Goal: Transaction & Acquisition: Purchase product/service

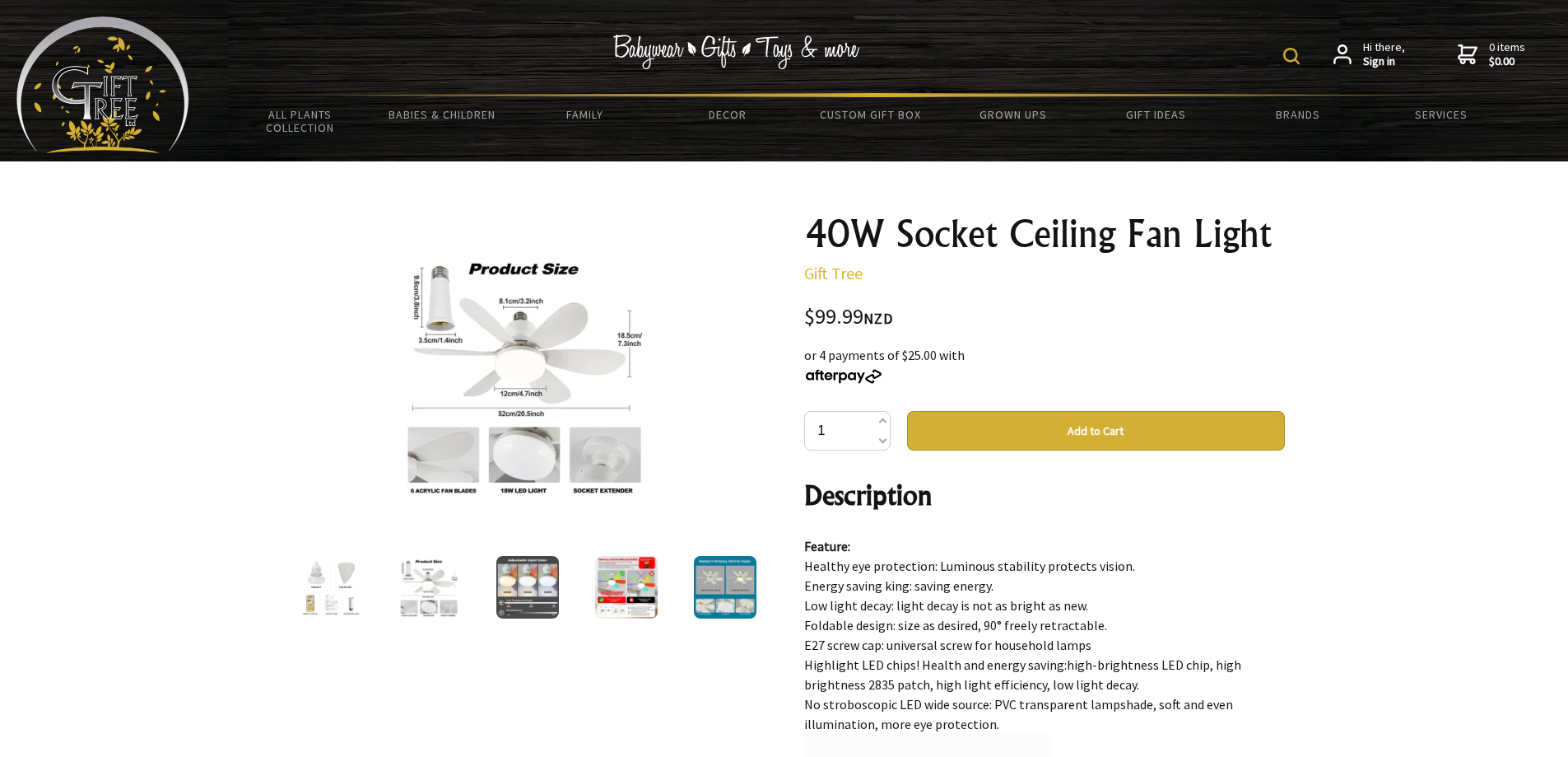
click at [530, 399] on img at bounding box center [524, 375] width 257 height 257
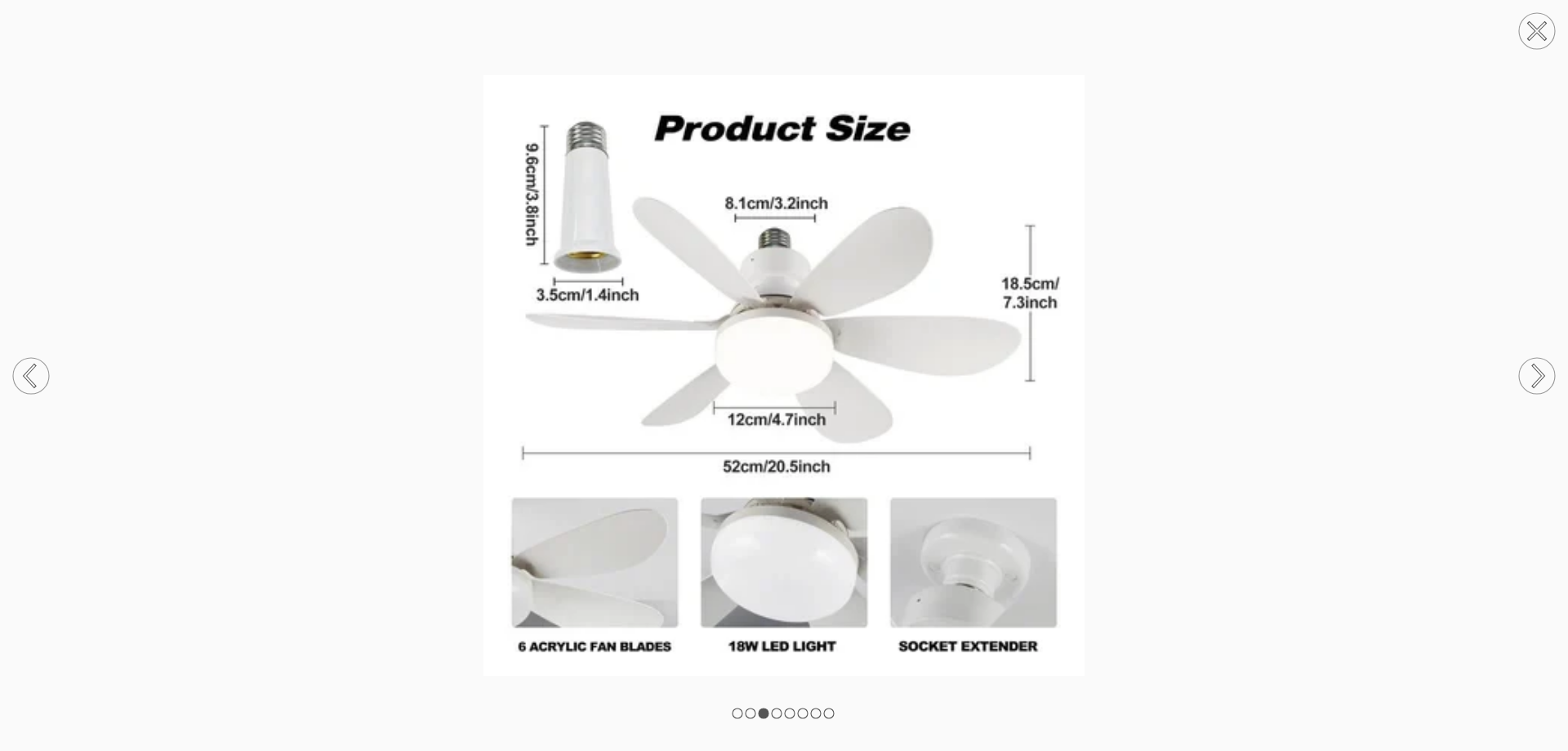
click at [1538, 47] on circle at bounding box center [1537, 30] width 36 height 36
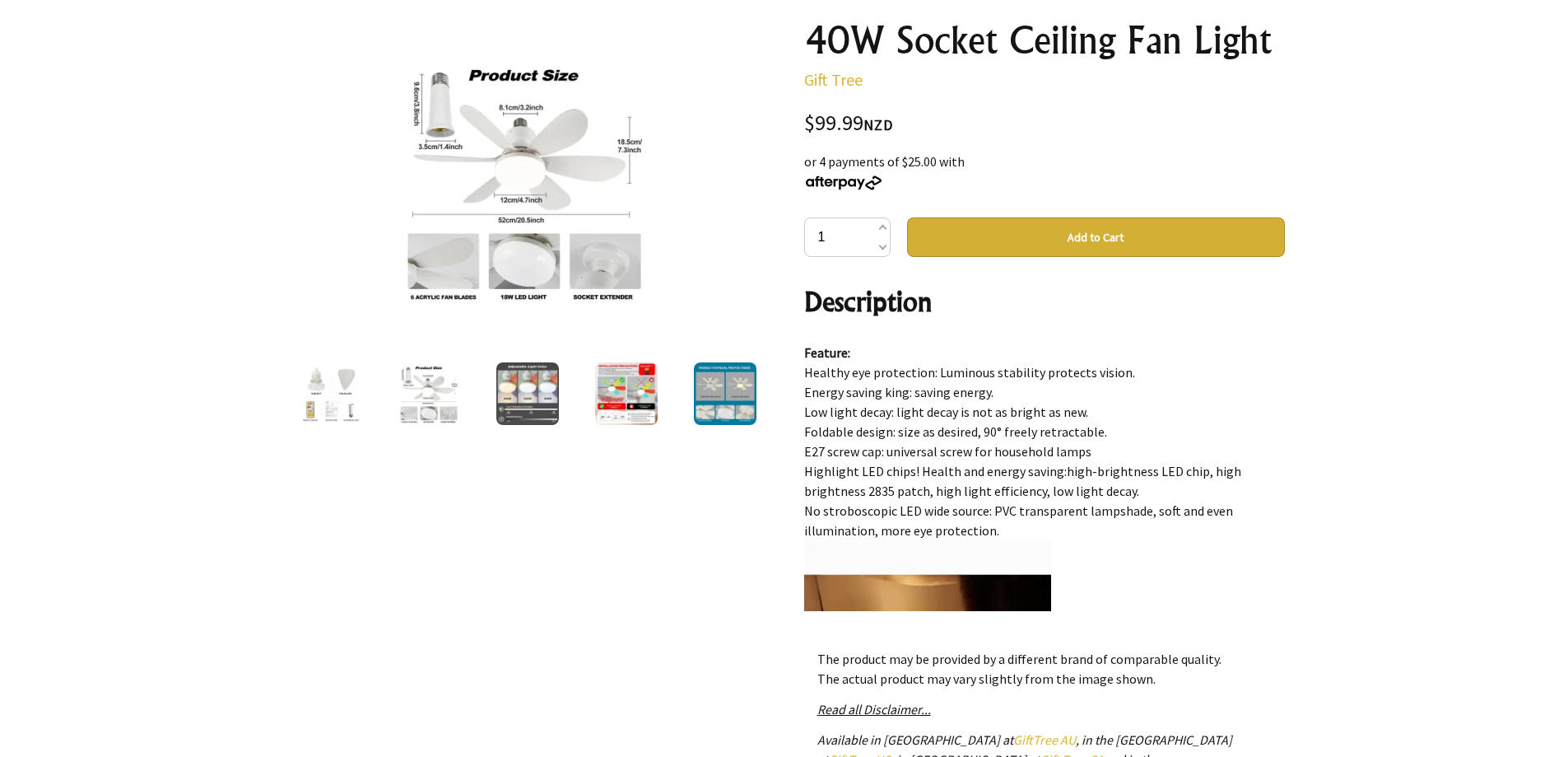
scroll to position [165, 0]
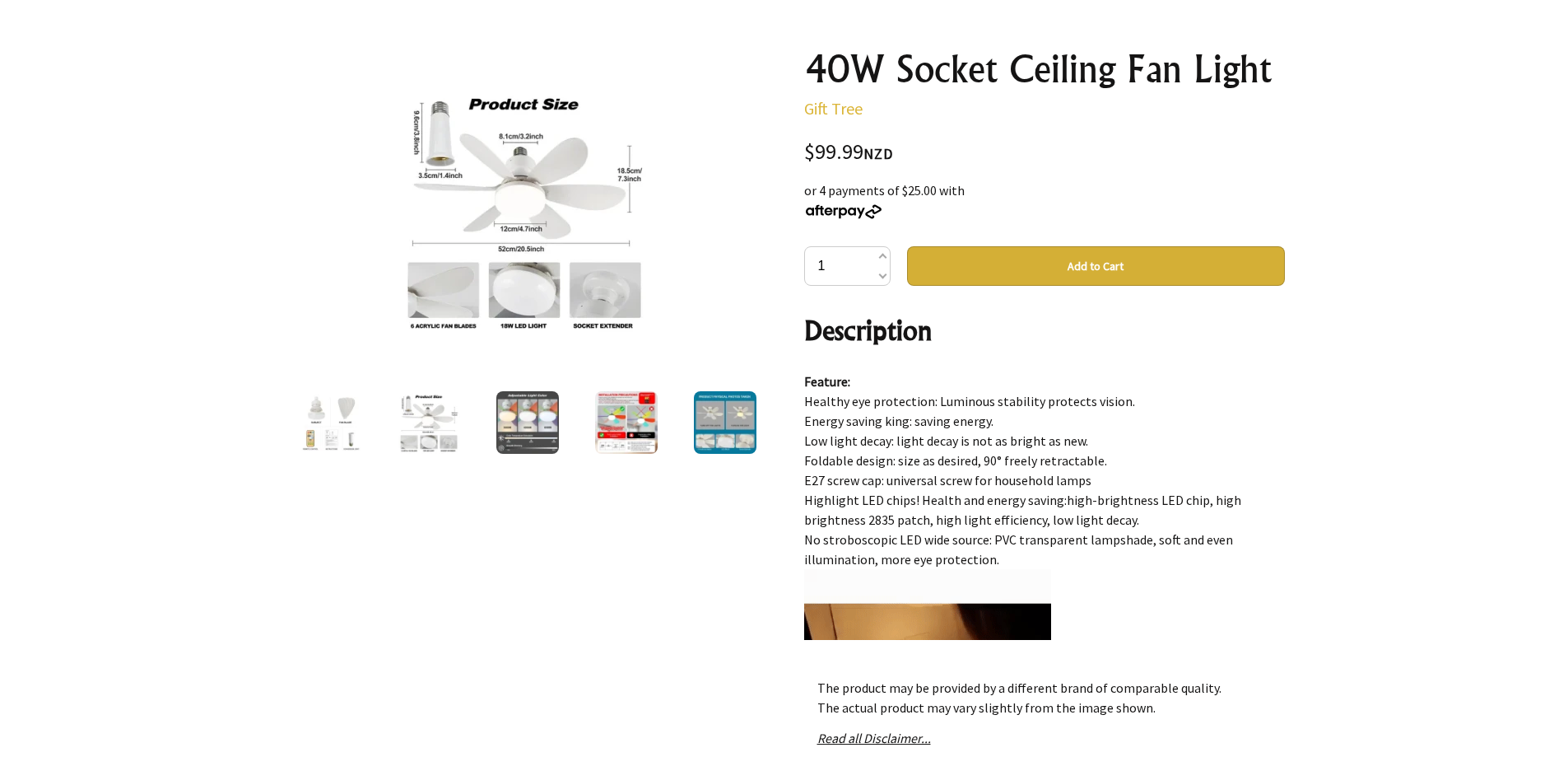
click at [640, 440] on img at bounding box center [626, 422] width 62 height 62
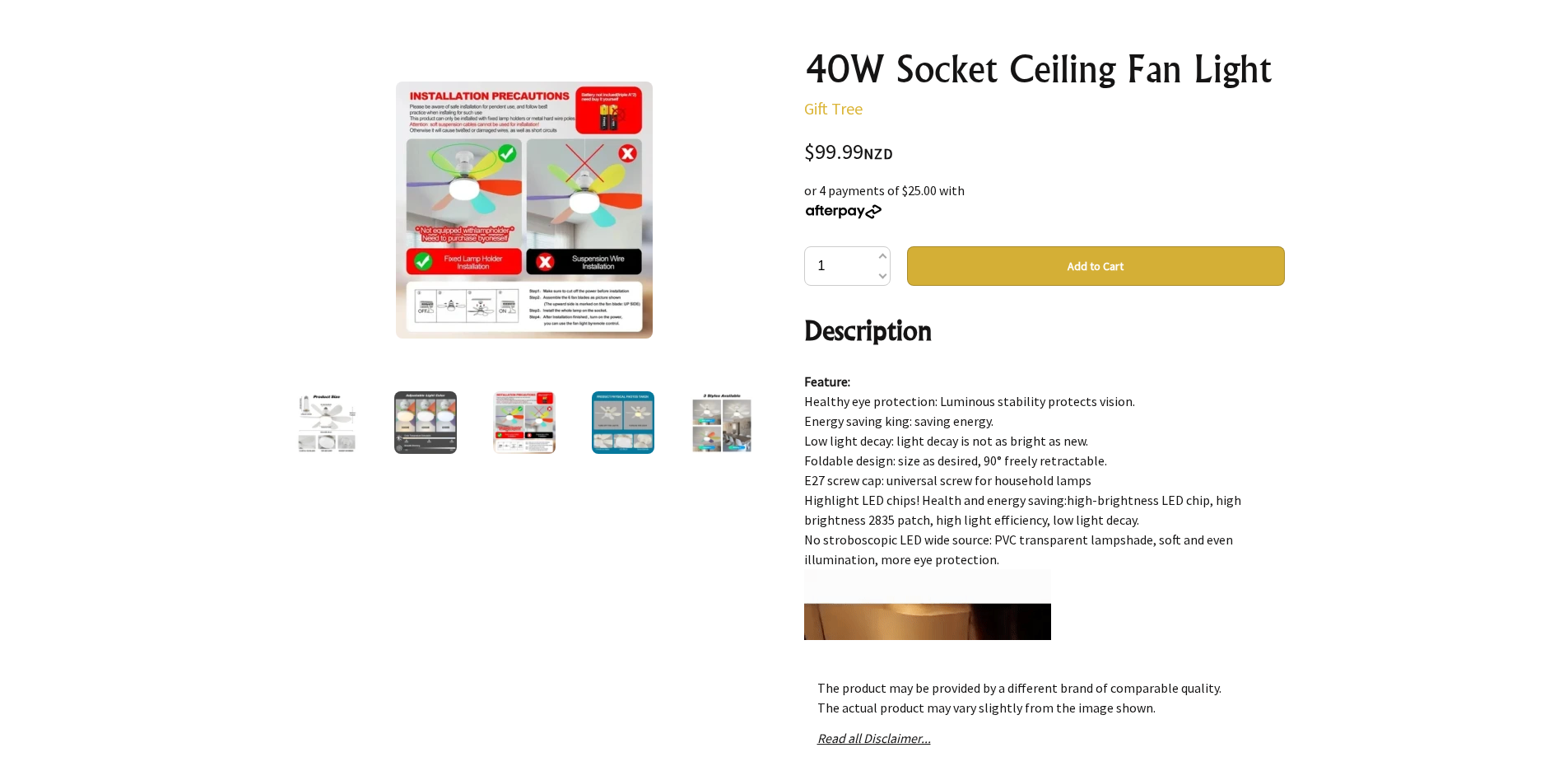
click at [654, 423] on div at bounding box center [623, 422] width 99 height 69
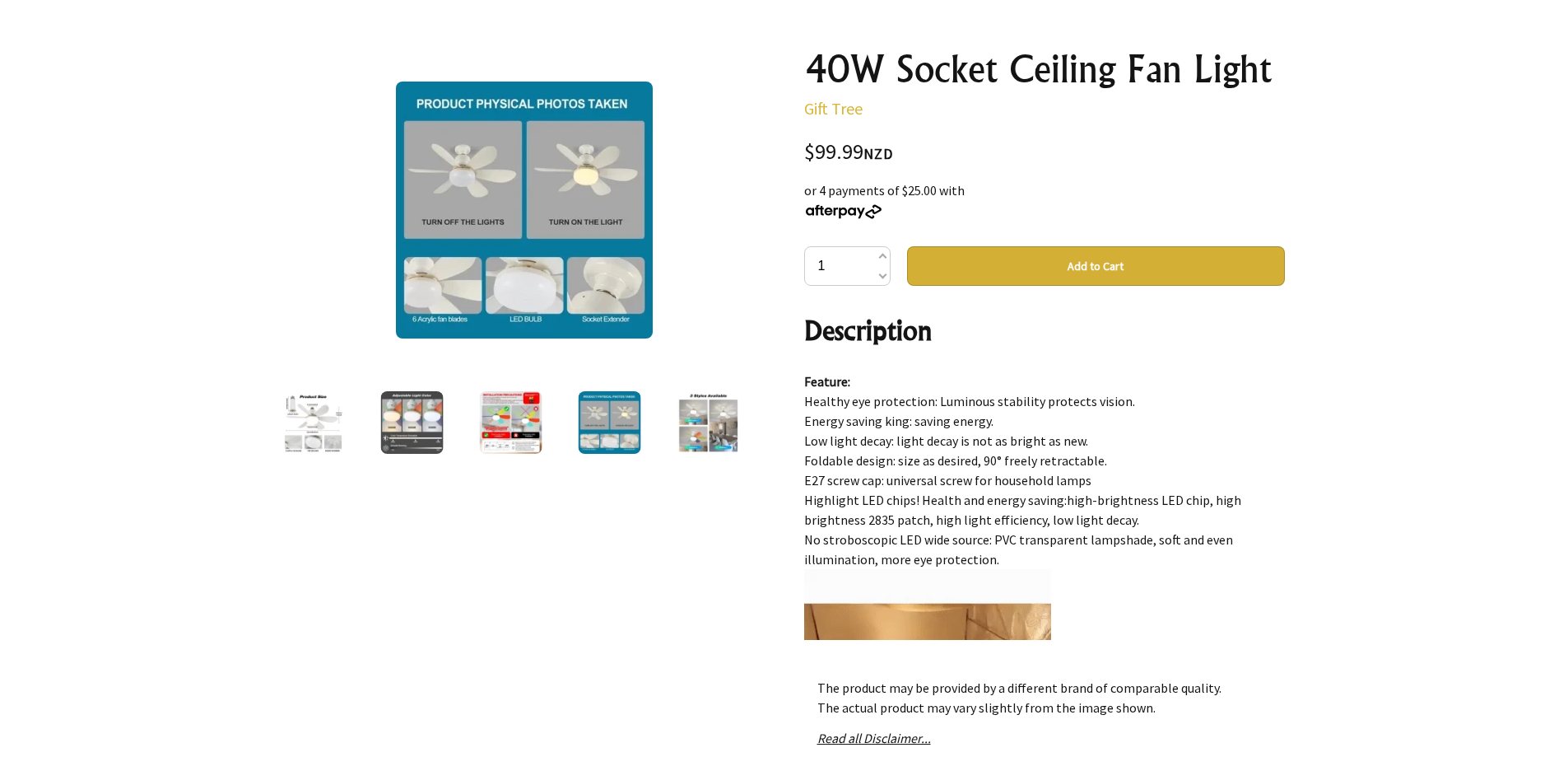
click at [686, 421] on img at bounding box center [708, 422] width 62 height 62
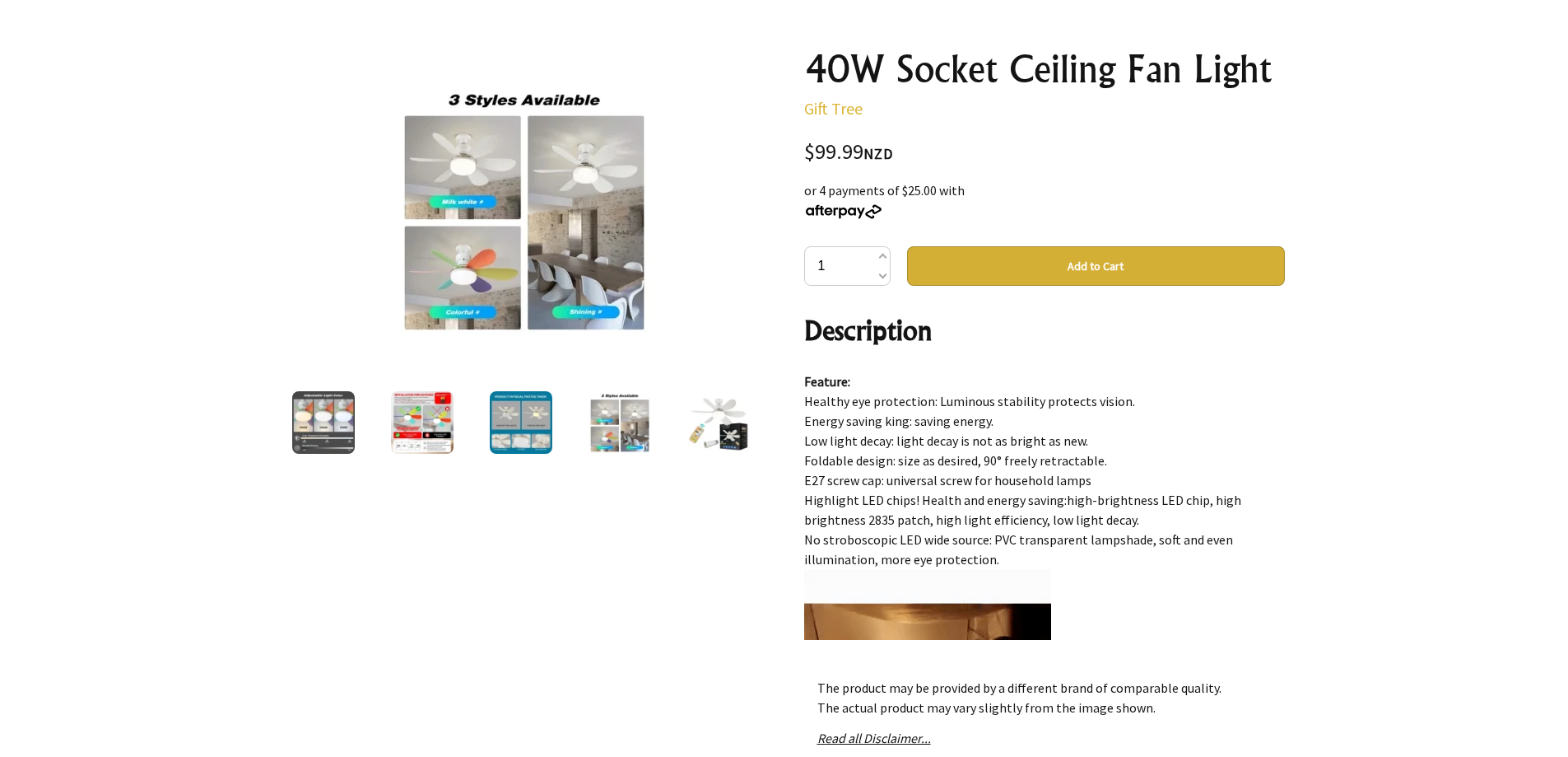
click at [519, 416] on img at bounding box center [520, 422] width 62 height 62
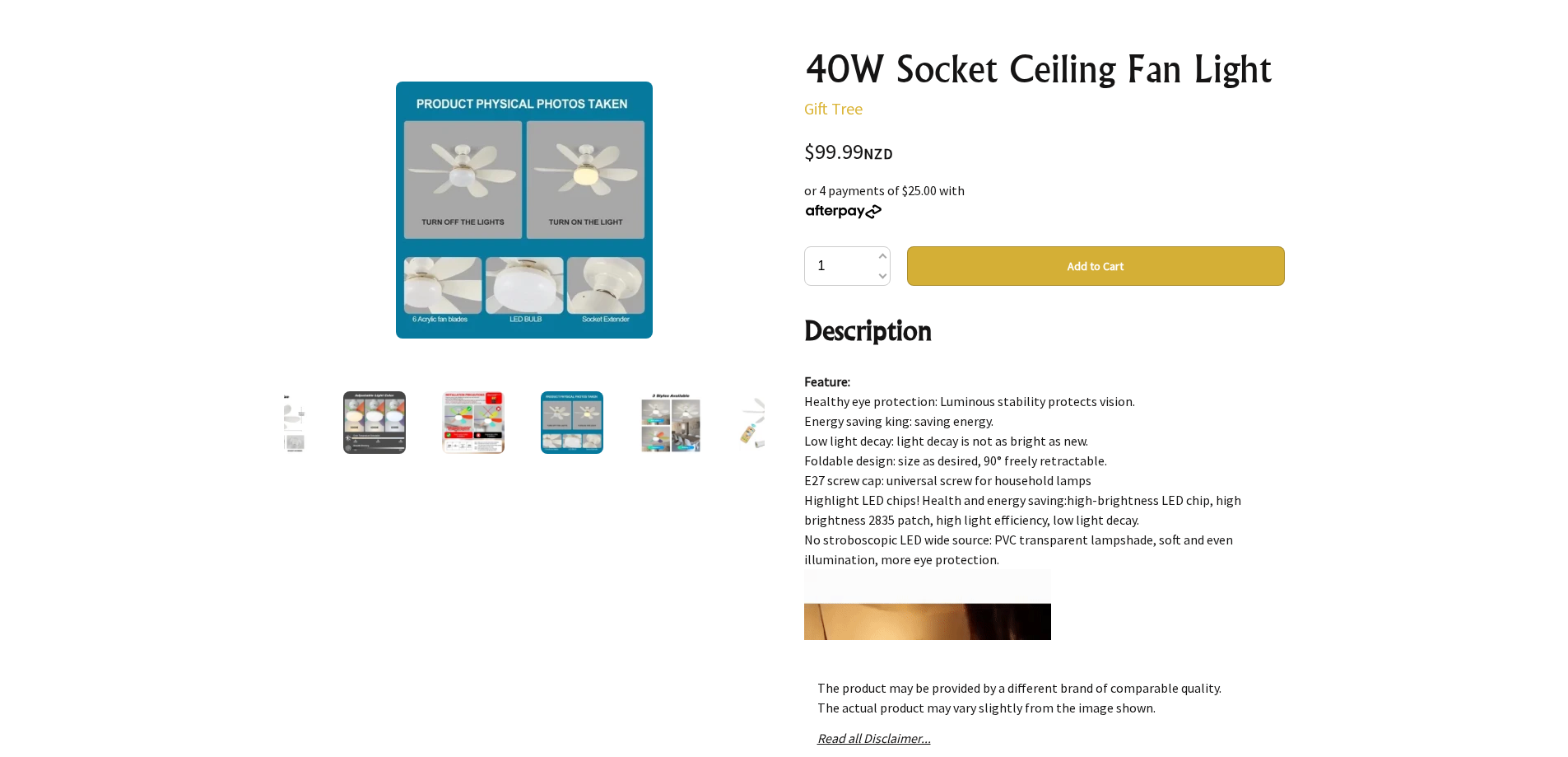
click at [511, 181] on img at bounding box center [524, 210] width 257 height 257
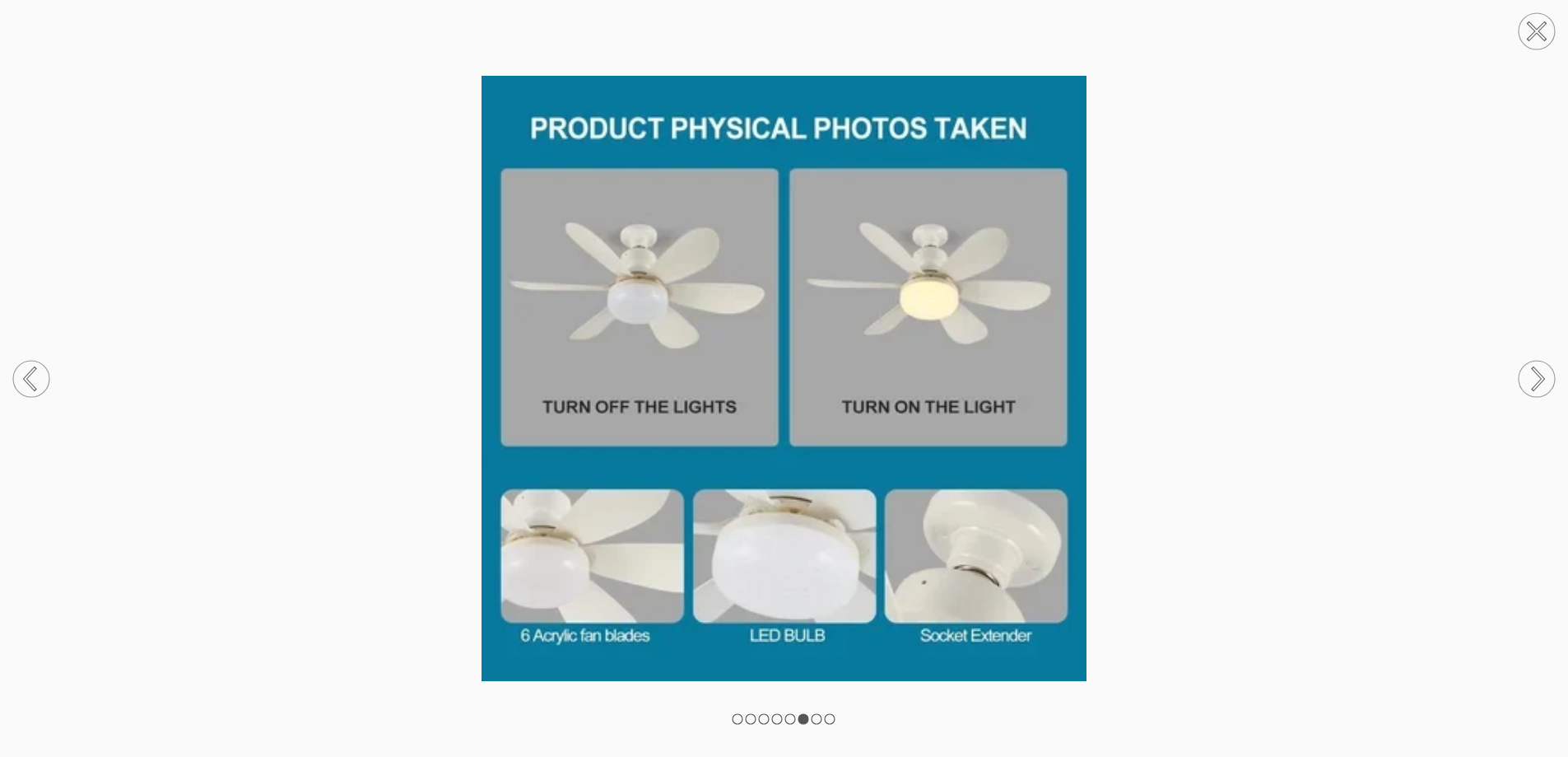
click at [1543, 391] on circle at bounding box center [1536, 378] width 36 height 36
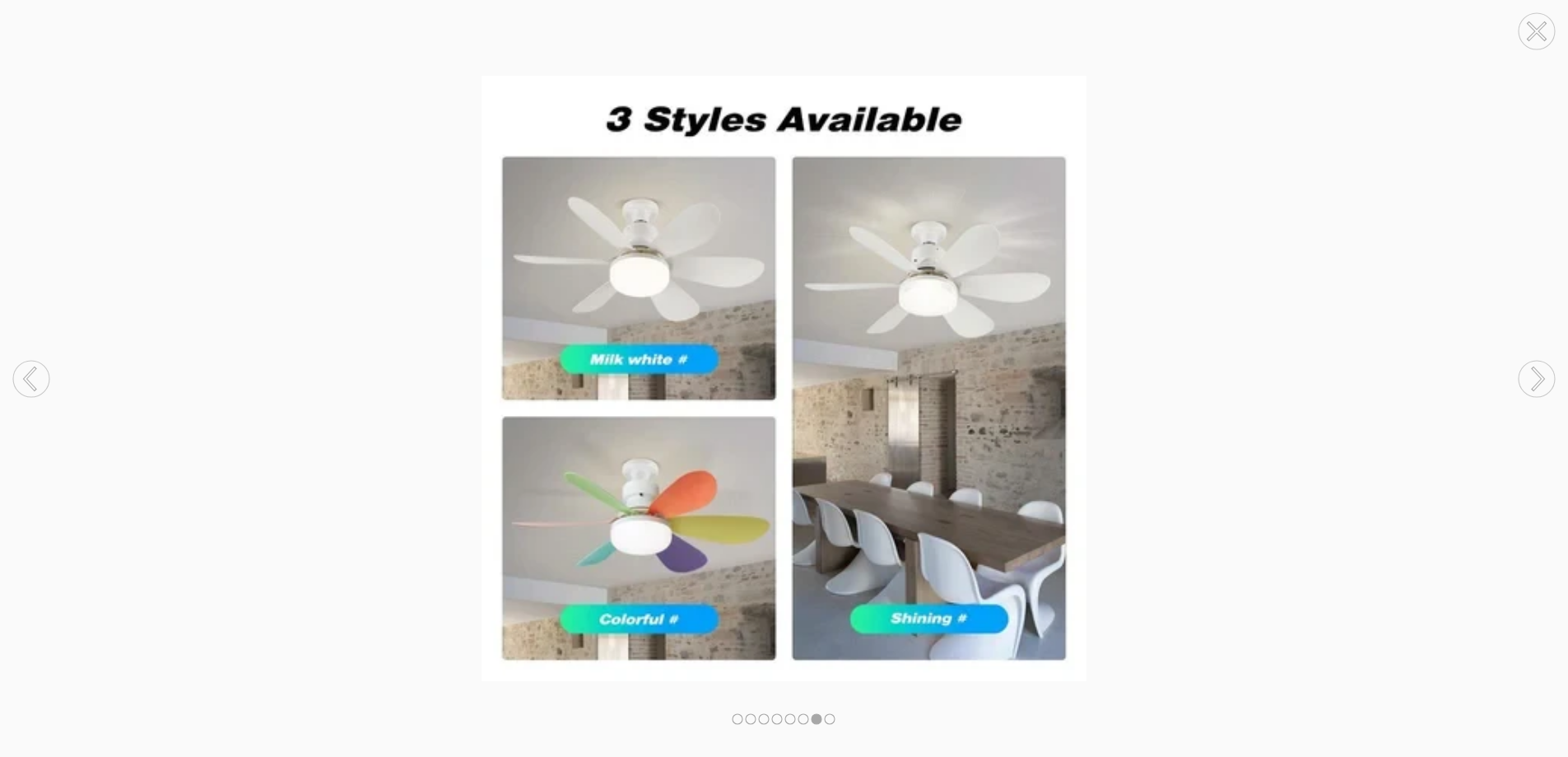
click at [1543, 391] on circle at bounding box center [1536, 378] width 36 height 36
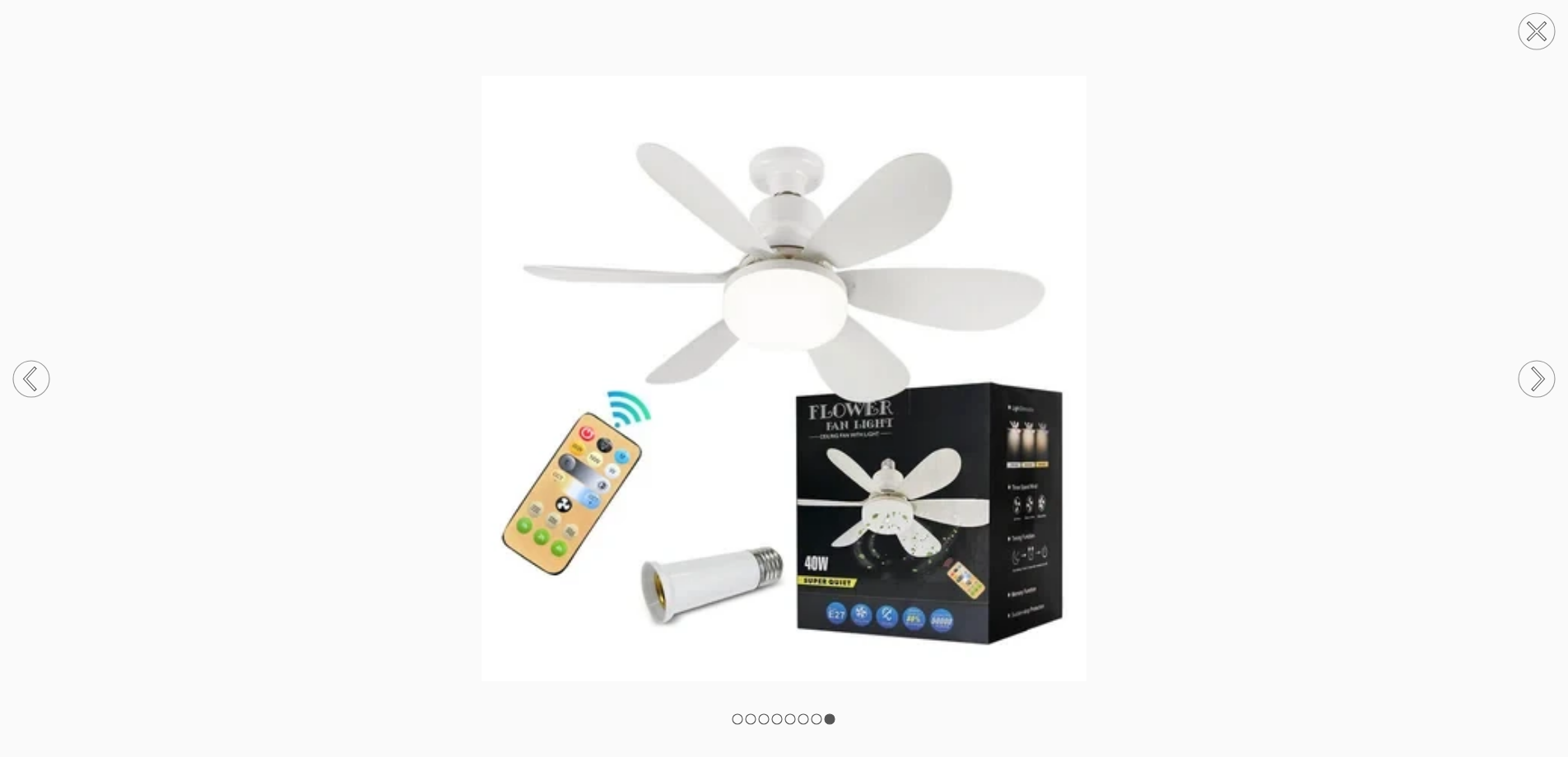
click at [16, 370] on circle at bounding box center [31, 378] width 36 height 36
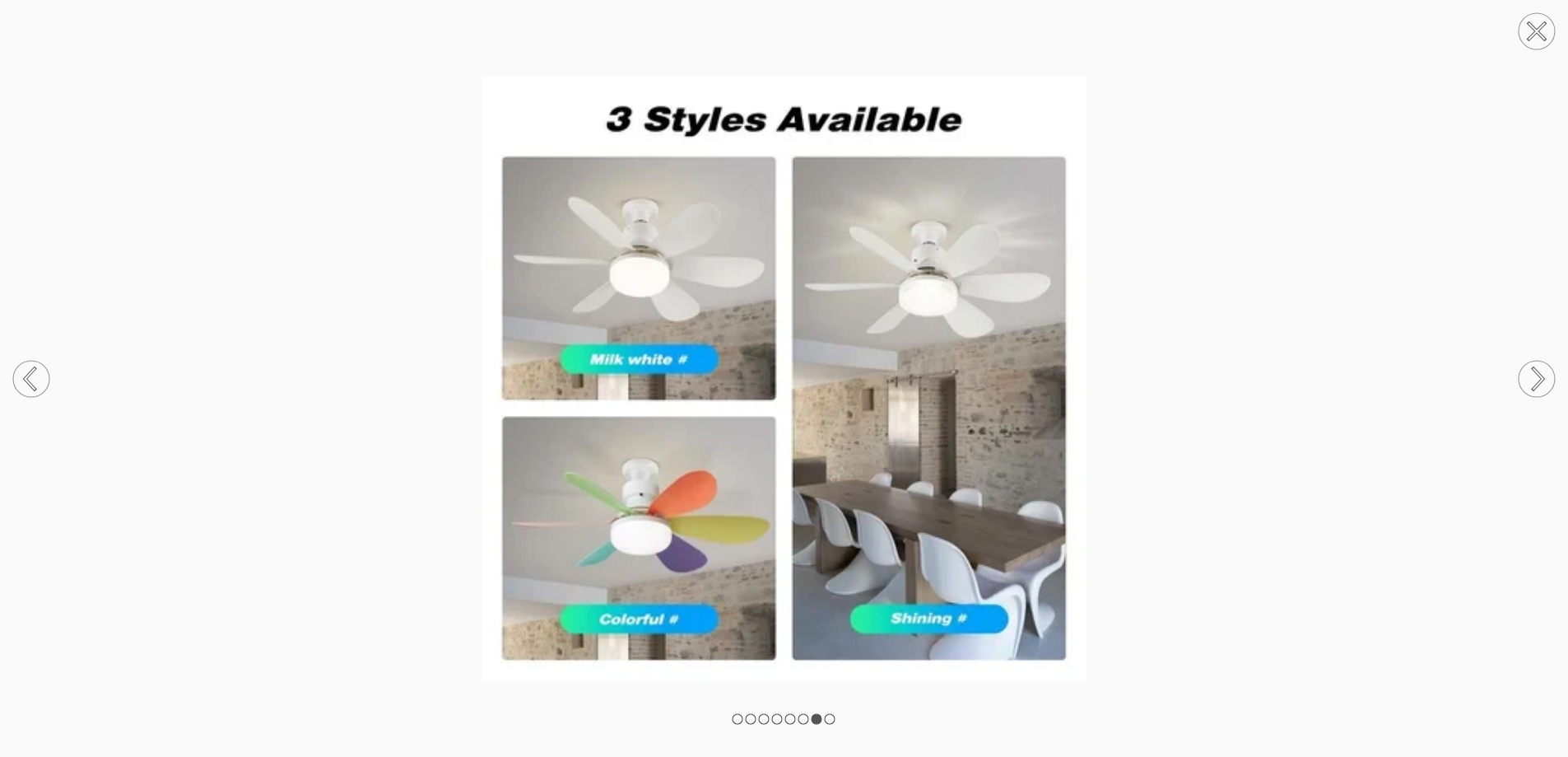
click at [1530, 32] on circle at bounding box center [1536, 31] width 36 height 36
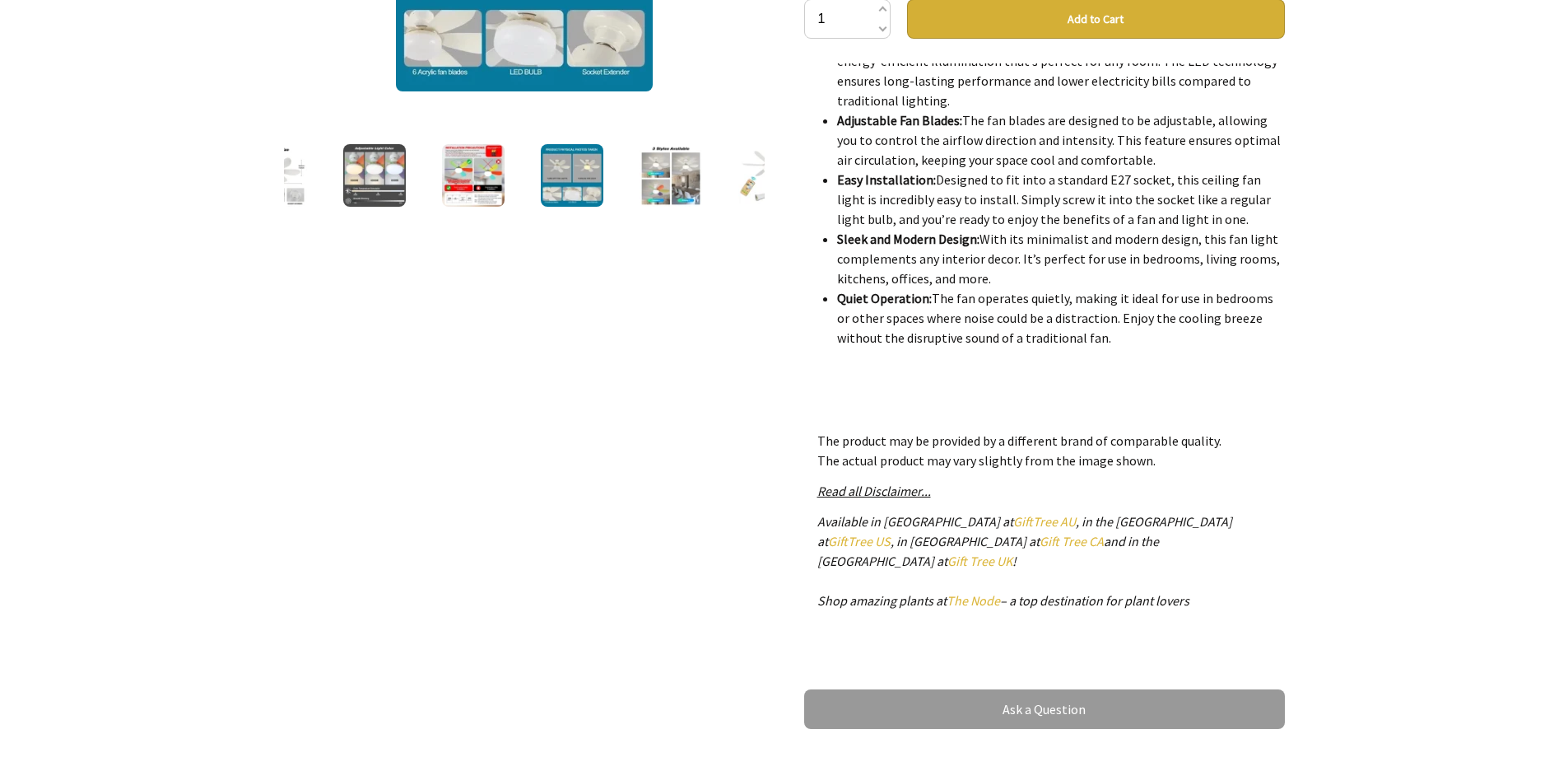
scroll to position [1811, 0]
